Goal: Check status: Check status

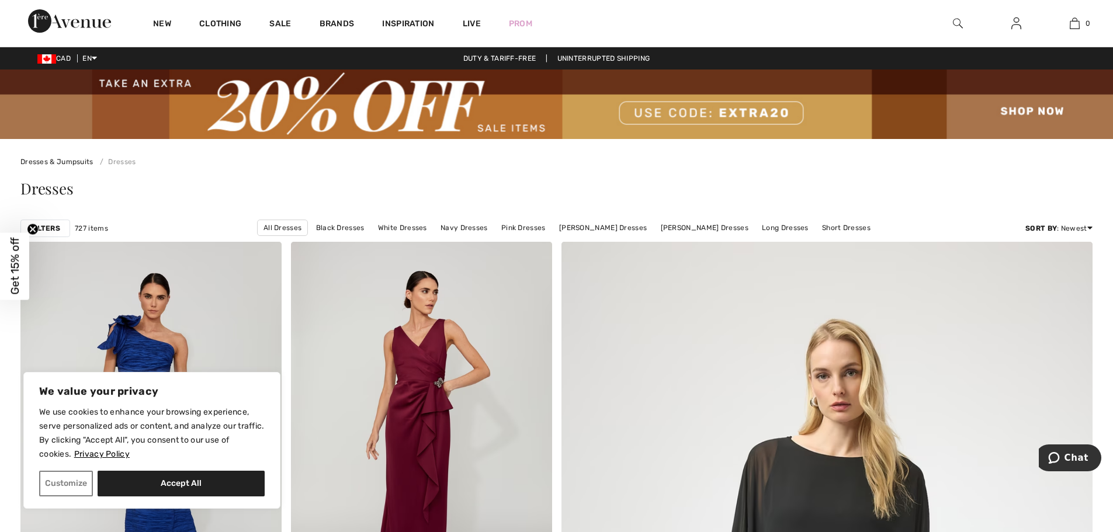
click at [953, 25] on img at bounding box center [958, 23] width 10 height 14
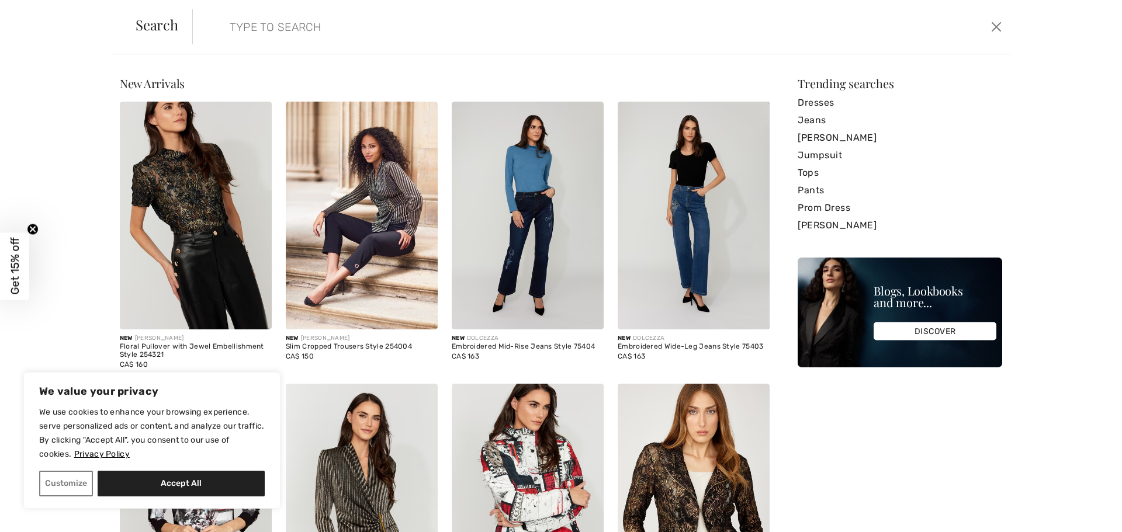
click at [287, 18] on input "search" at bounding box center [508, 26] width 575 height 35
type input "y"
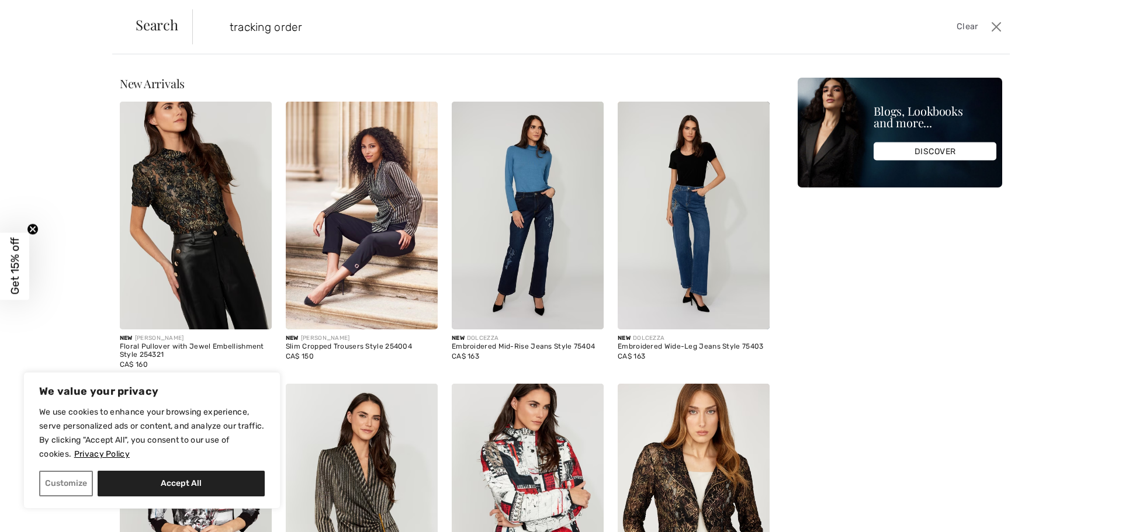
type input "tracking order"
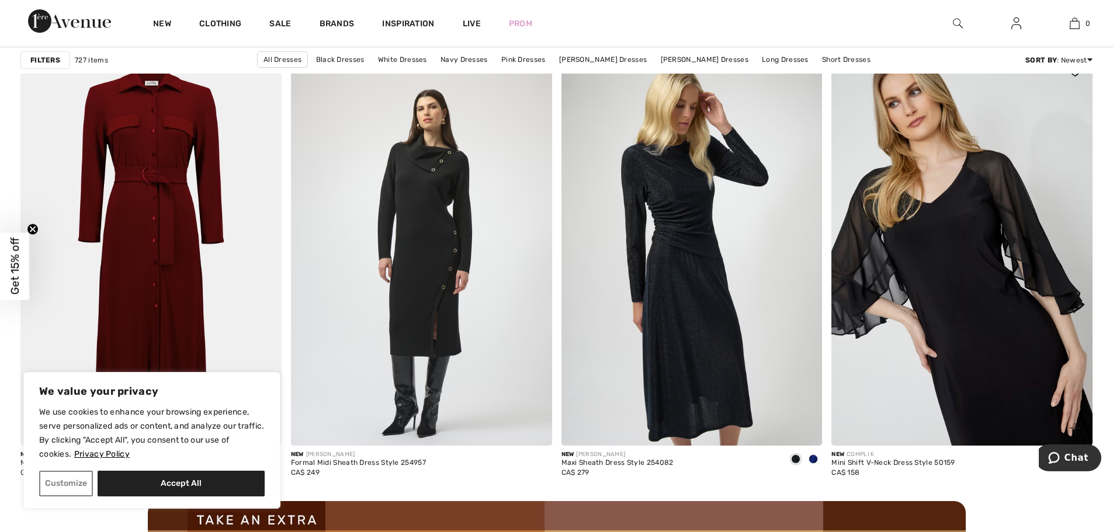
scroll to position [3272, 0]
